Goal: Navigation & Orientation: Find specific page/section

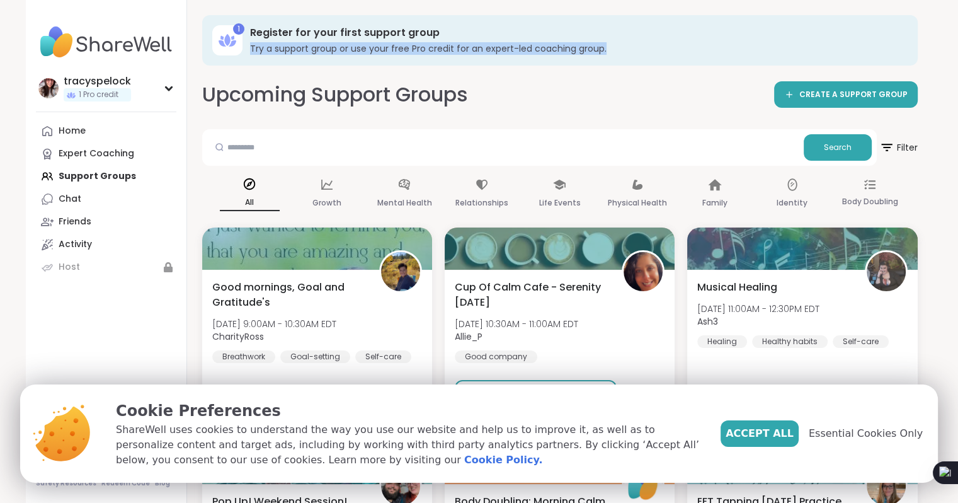
drag, startPoint x: 933, startPoint y: 46, endPoint x: 961, endPoint y: 20, distance: 38.8
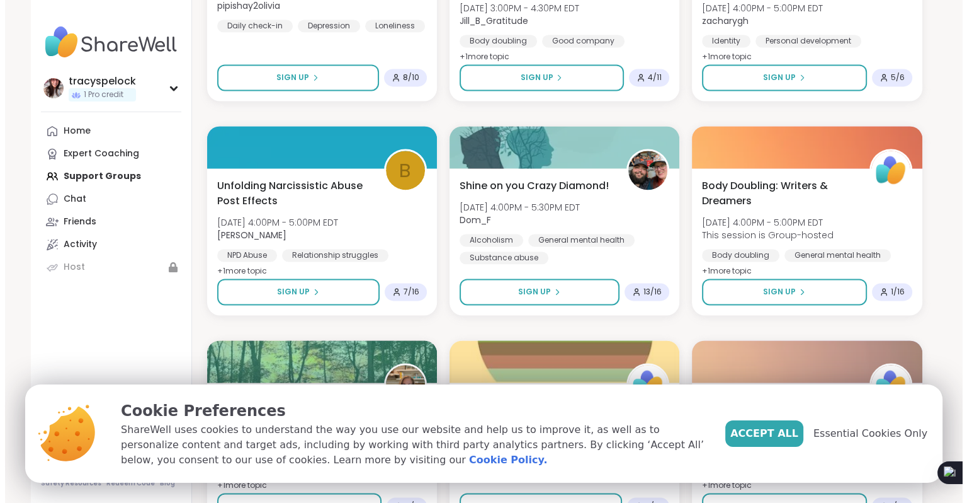
scroll to position [1832, 0]
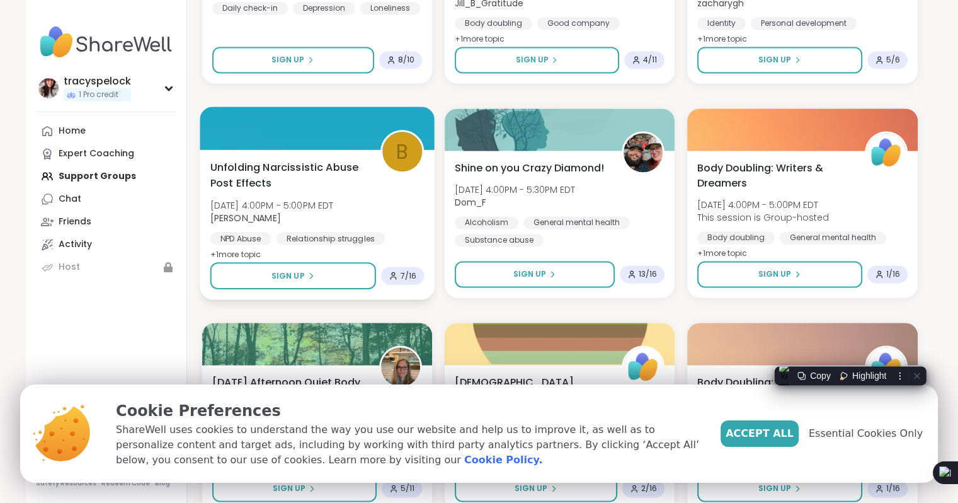
click at [231, 251] on span "+ 1 more topic" at bounding box center [235, 254] width 51 height 10
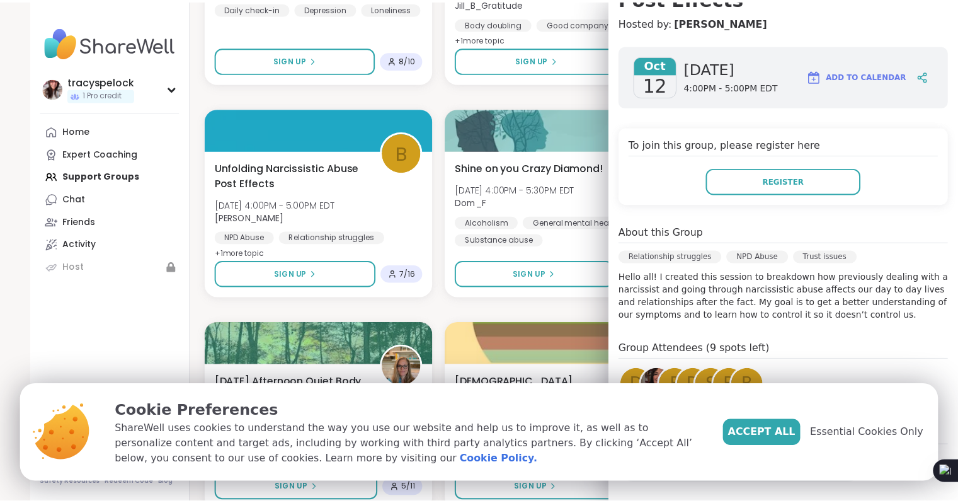
scroll to position [174, 0]
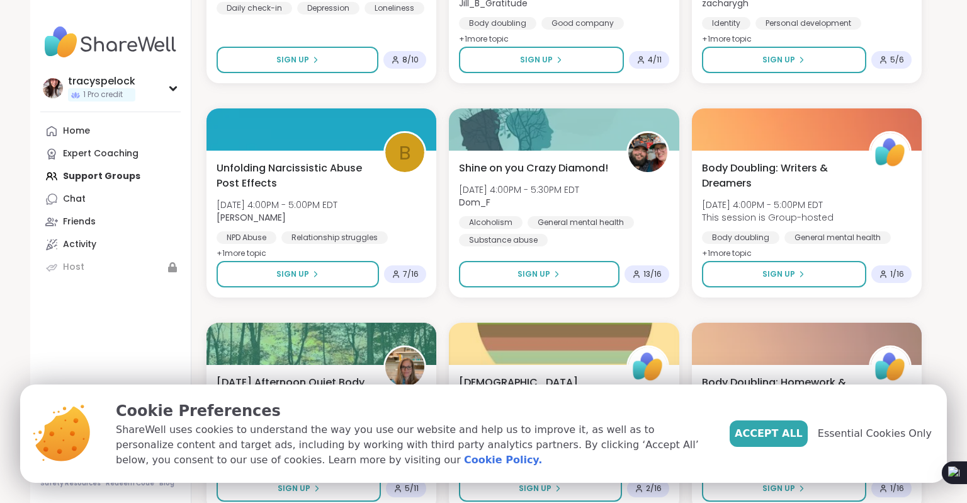
click at [136, 318] on nav "tracyspelock 1 Pro credit Profile Membership Settings Help Home Expert Coaching…" at bounding box center [110, 251] width 161 height 503
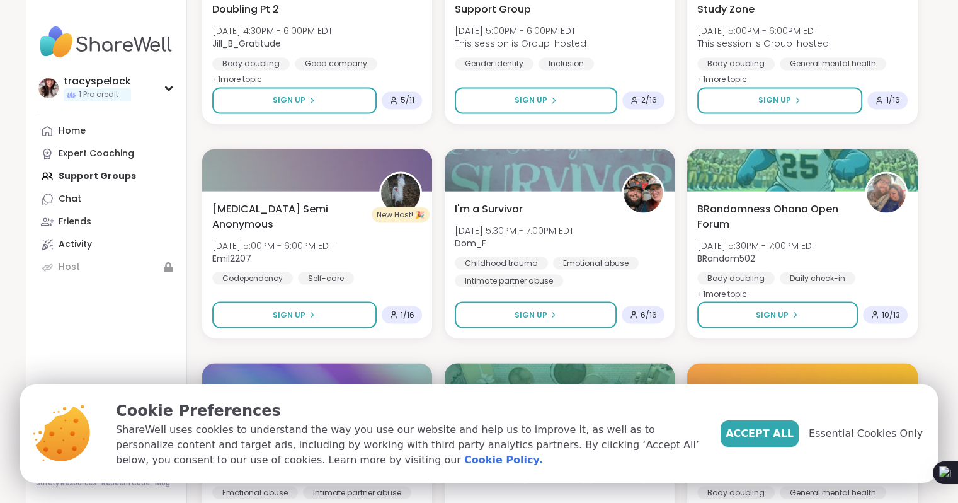
scroll to position [2320, 0]
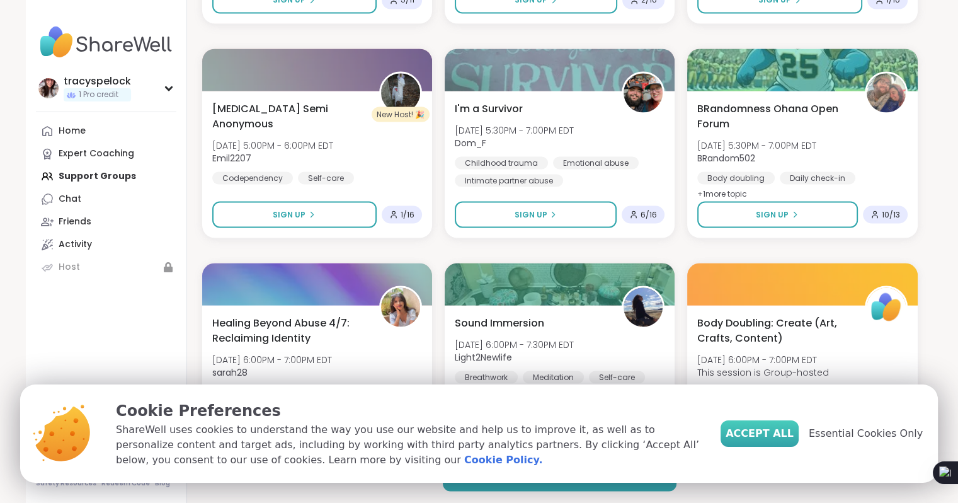
click at [753, 437] on button "Accept All" at bounding box center [760, 433] width 78 height 26
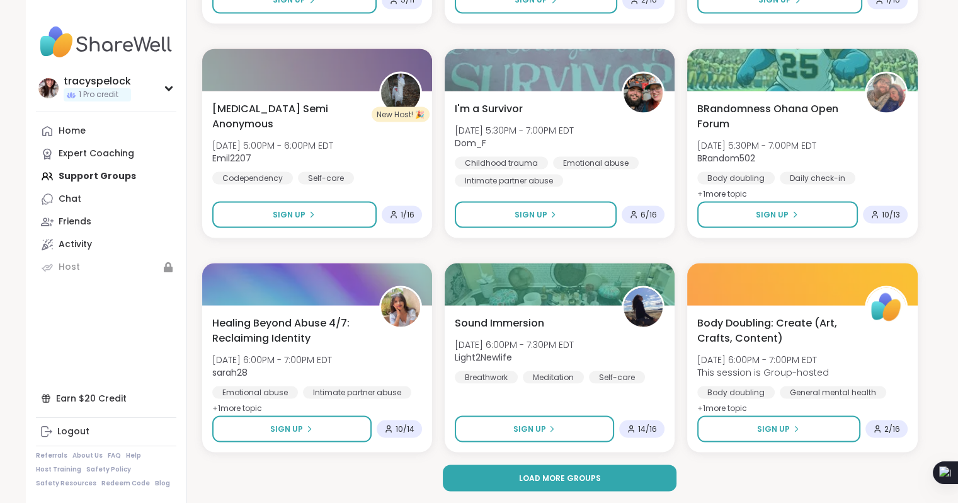
click at [62, 173] on div "Home Expert Coaching Support Groups Chat Friends Activity Host" at bounding box center [106, 199] width 140 height 159
click at [69, 127] on div "Home" at bounding box center [72, 131] width 27 height 13
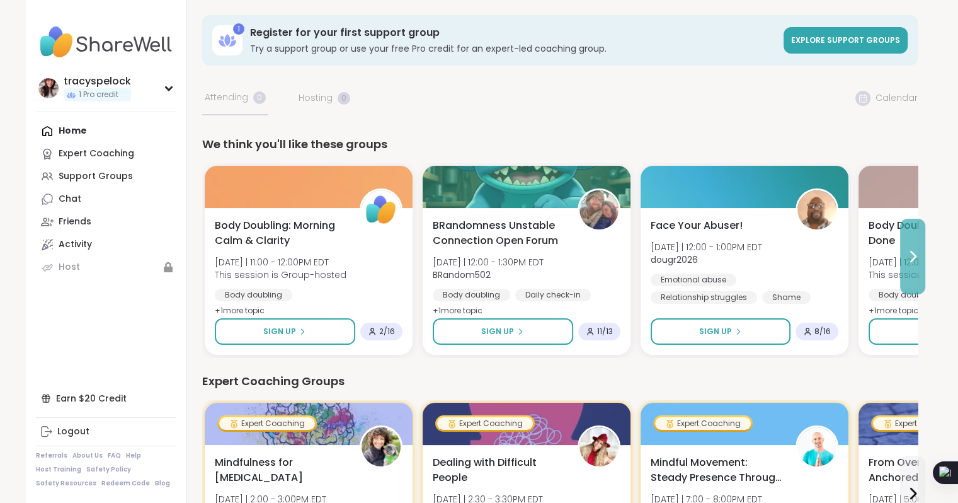
click at [913, 258] on icon at bounding box center [913, 256] width 5 height 10
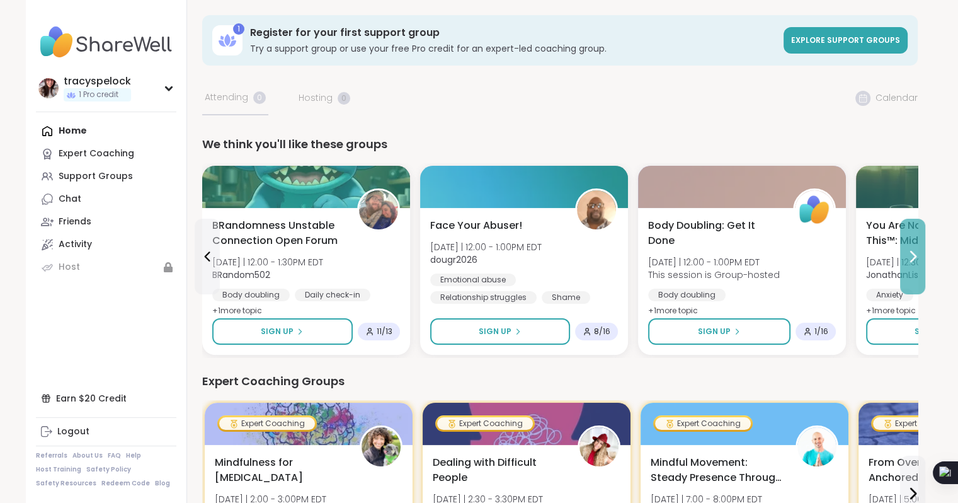
click at [913, 258] on icon at bounding box center [913, 256] width 5 height 10
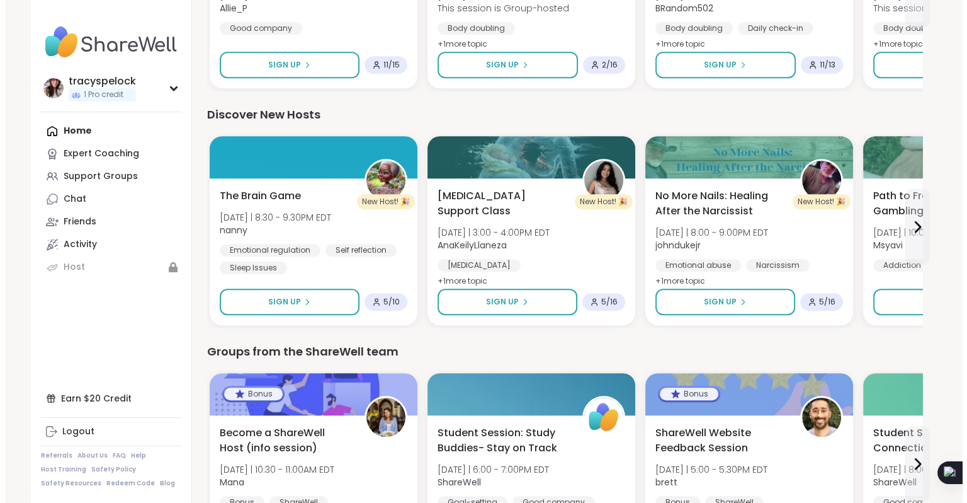
scroll to position [667, 0]
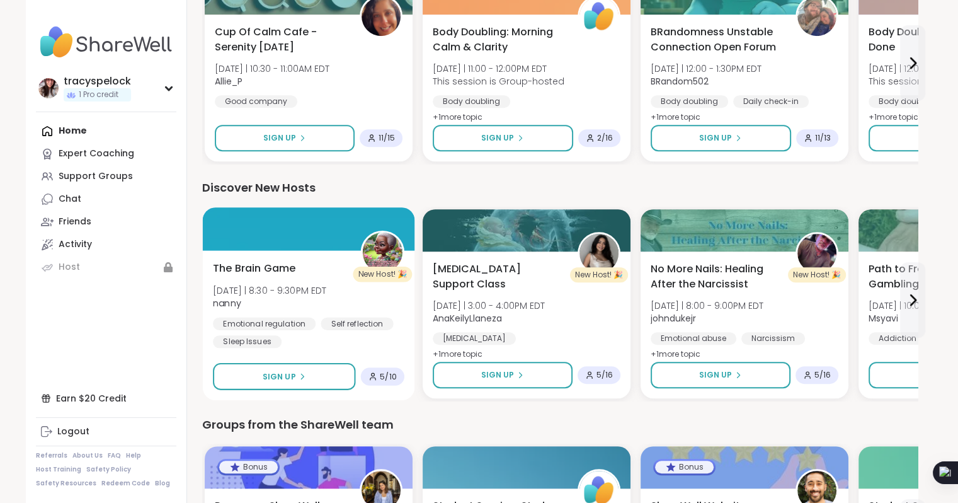
click at [252, 241] on div at bounding box center [308, 228] width 212 height 43
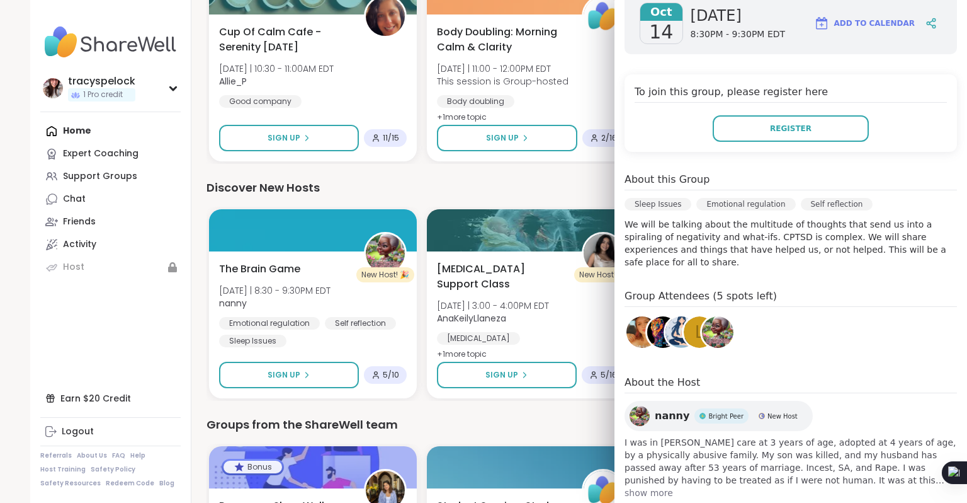
scroll to position [205, 0]
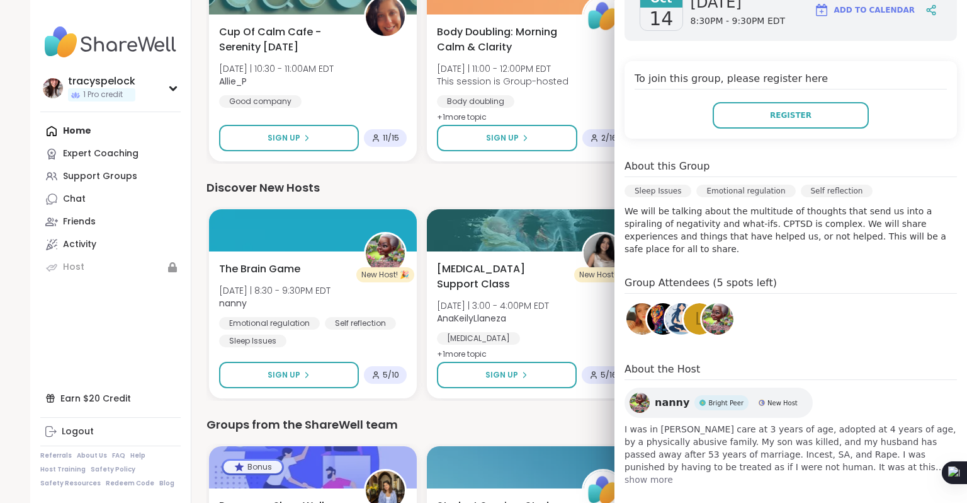
click at [630, 473] on span "show more" at bounding box center [791, 479] width 333 height 13
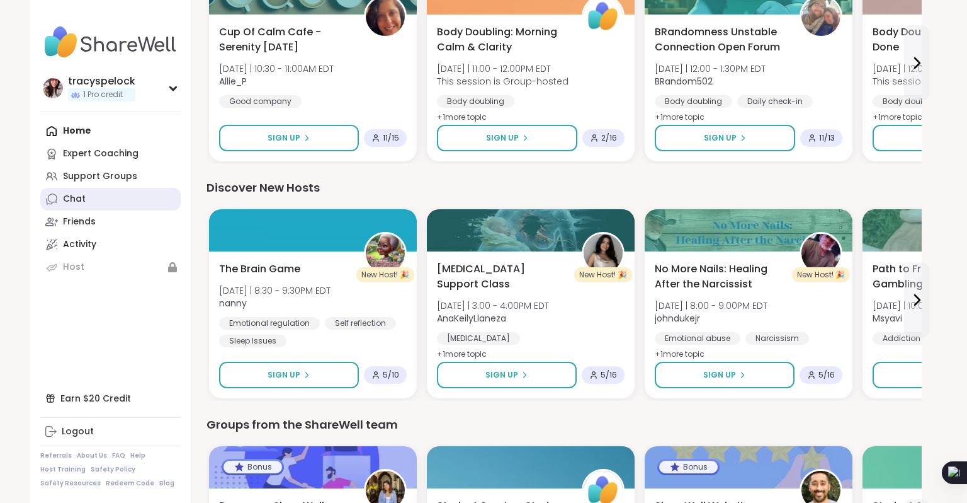
click at [68, 202] on div "Chat" at bounding box center [74, 199] width 23 height 13
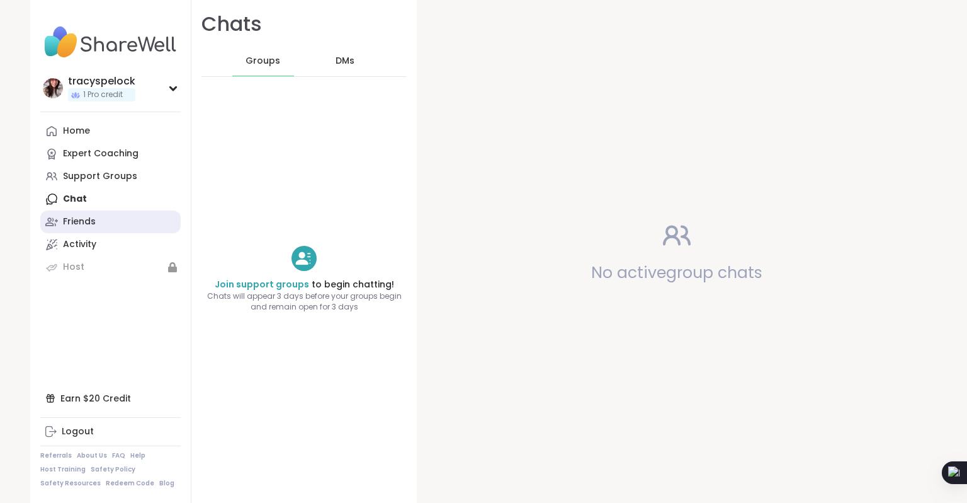
click at [69, 219] on div "Friends" at bounding box center [79, 221] width 33 height 13
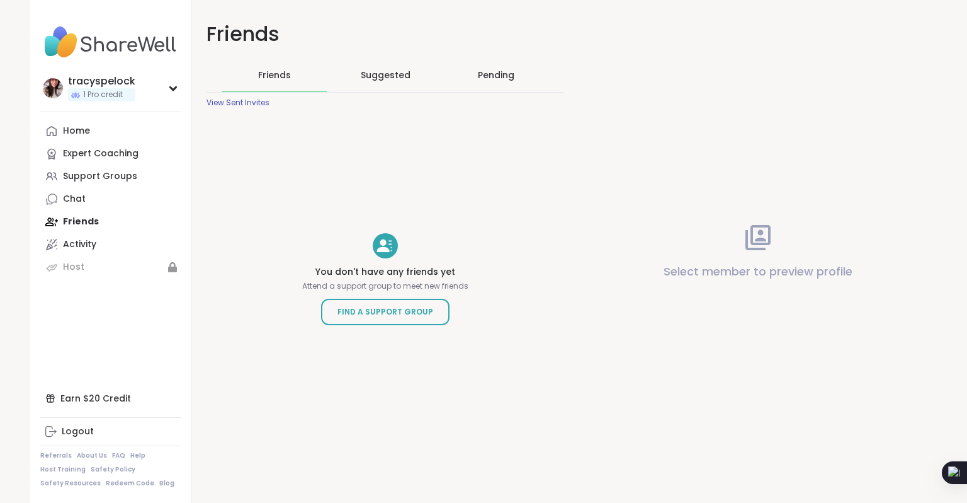
click at [368, 67] on div "Suggested" at bounding box center [386, 75] width 106 height 33
click at [485, 74] on div "Pending" at bounding box center [496, 75] width 37 height 13
click at [63, 241] on div "Activity" at bounding box center [79, 244] width 33 height 13
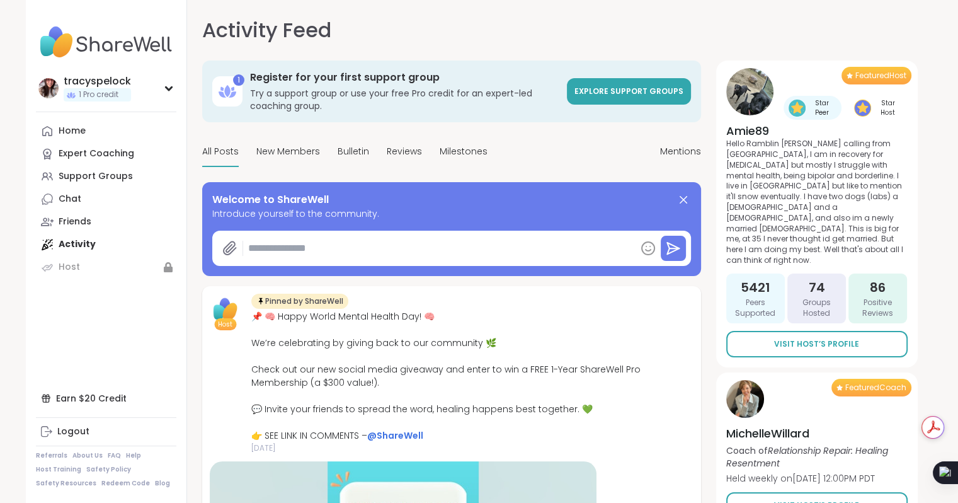
click at [282, 136] on div "1 Register for your first support group Try a support group or use your free Pr…" at bounding box center [451, 98] width 499 height 77
click at [282, 145] on span "New Members" at bounding box center [288, 151] width 64 height 13
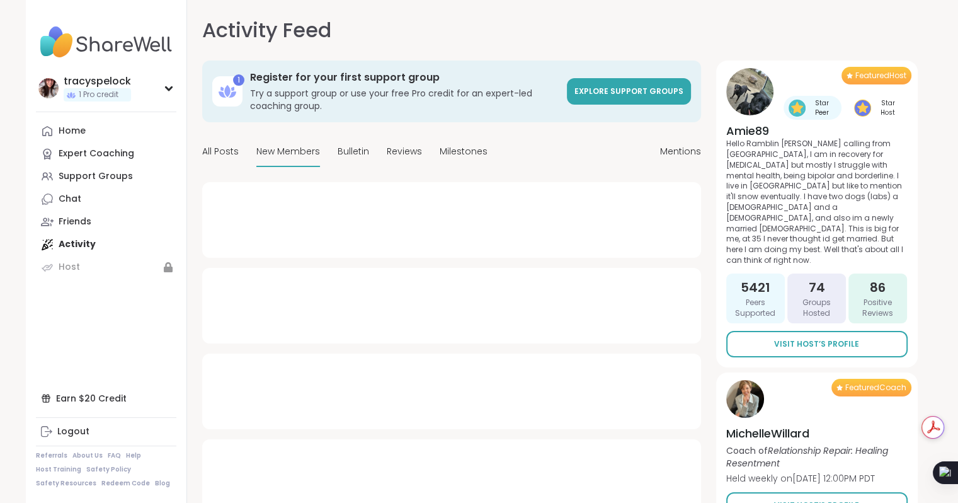
type textarea "*"
